Goal: Transaction & Acquisition: Purchase product/service

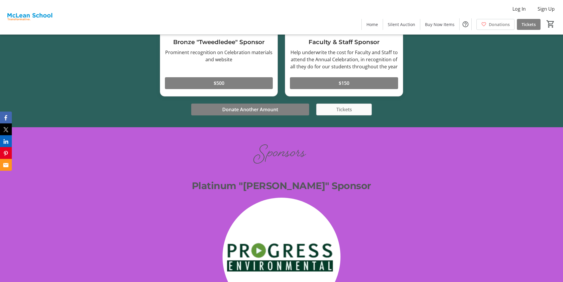
scroll to position [1153, 0]
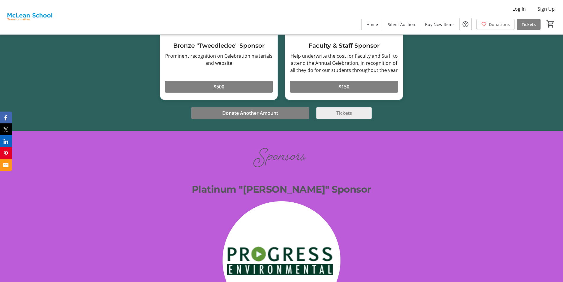
click at [337, 109] on span "Tickets" at bounding box center [344, 112] width 16 height 7
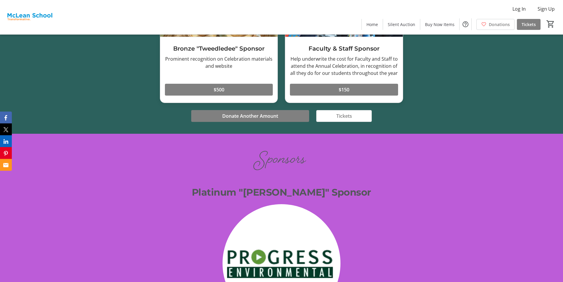
scroll to position [1153, 0]
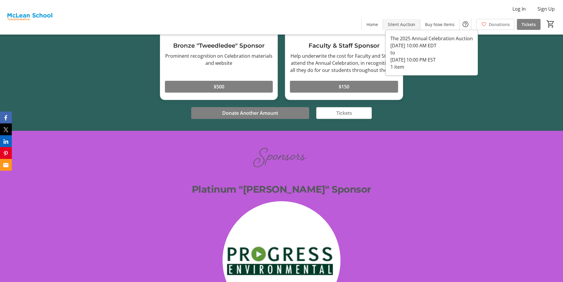
click at [406, 27] on span "Silent Auction" at bounding box center [401, 24] width 27 height 6
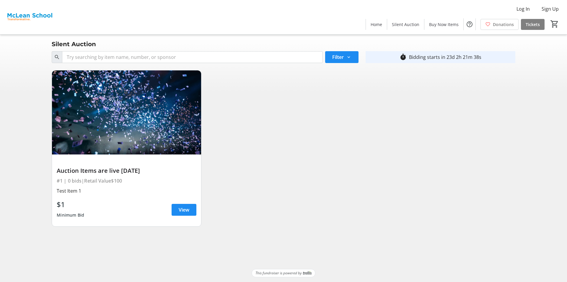
drag, startPoint x: 216, startPoint y: 158, endPoint x: 445, endPoint y: 99, distance: 235.5
click at [456, 117] on div "Auction Items are live [DATE] #1 | 0 bids | Retail Value $100 Test Item 1 $1 Mi…" at bounding box center [283, 148] width 471 height 166
click at [444, 26] on span "Buy Now Items" at bounding box center [444, 24] width 30 height 6
